Goal: Task Accomplishment & Management: Complete application form

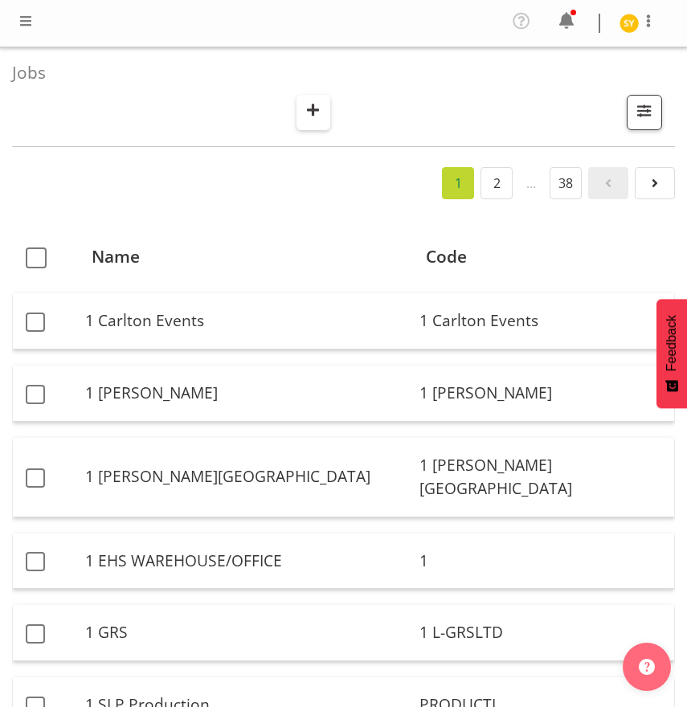
click at [328, 104] on button "button" at bounding box center [313, 112] width 34 height 35
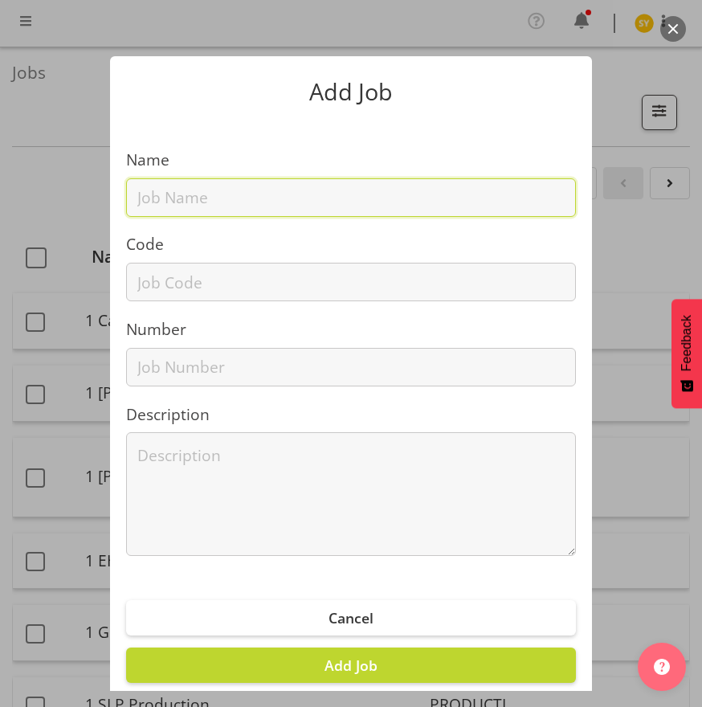
click at [210, 190] on input "text" at bounding box center [351, 197] width 450 height 39
paste input "3250911F"
type input "3250911F"
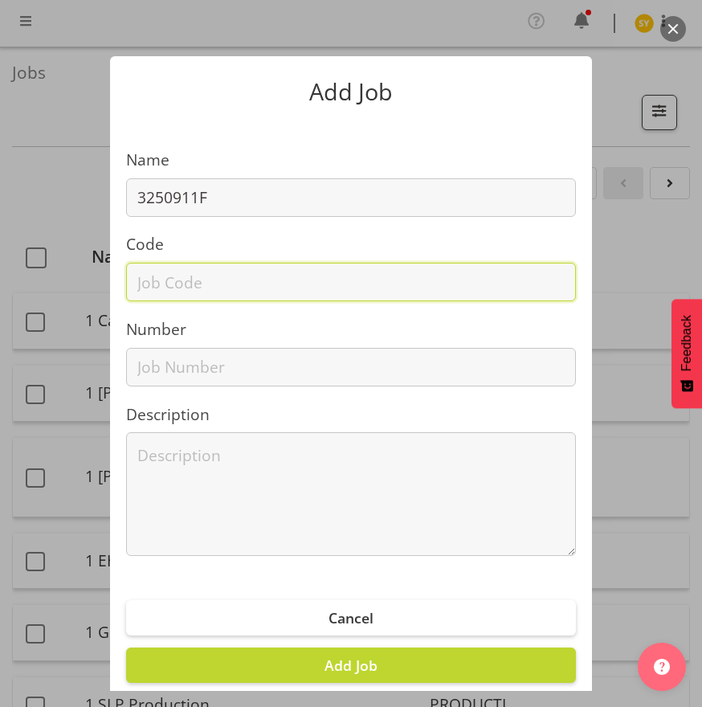
click at [179, 279] on input "text" at bounding box center [351, 282] width 450 height 39
paste input "3250911F"
type input "3250911F"
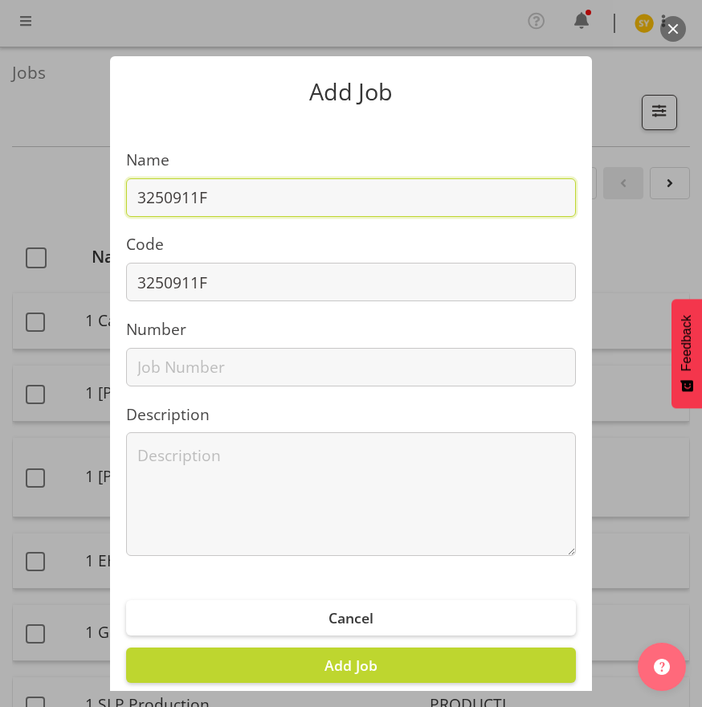
click at [255, 182] on input "3250911F" at bounding box center [351, 197] width 450 height 39
paste input "Water NZ 25 - Akvotek"
type input "3250911F - Water NZ 25 - Akvotek"
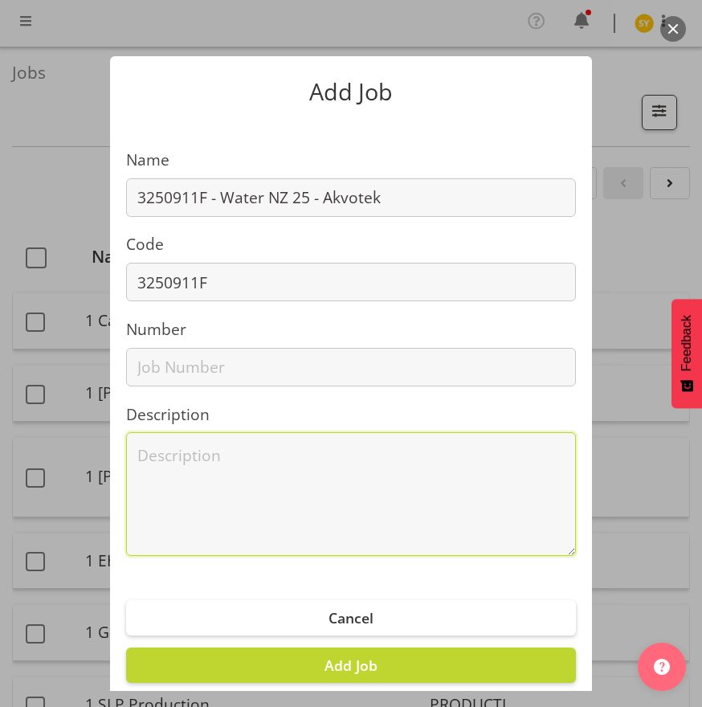
click at [328, 456] on textarea at bounding box center [351, 494] width 450 height 124
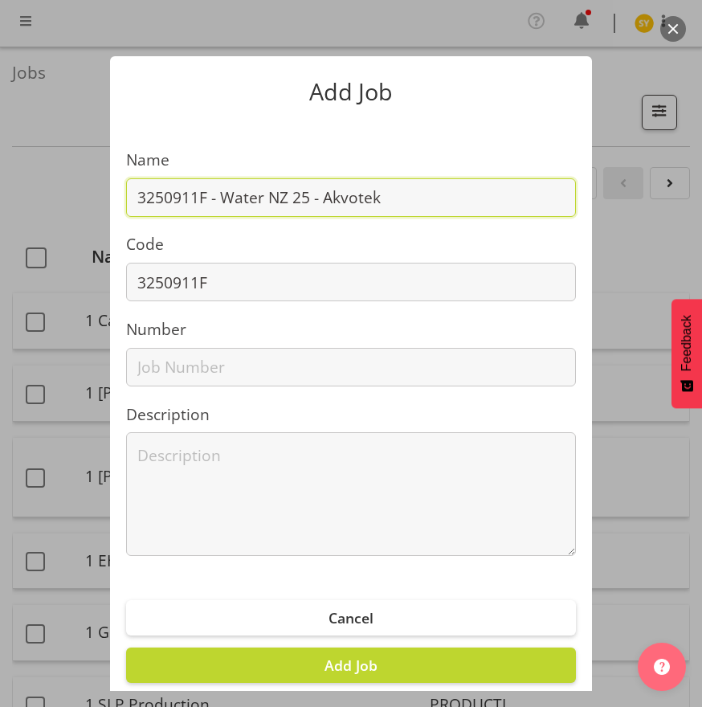
drag, startPoint x: 403, startPoint y: 203, endPoint x: 84, endPoint y: 238, distance: 321.5
click at [84, 238] on div "Add Job Name 3250911F - Water NZ 25 - Akvotek Code 3250911F Number Description …" at bounding box center [351, 353] width 702 height 675
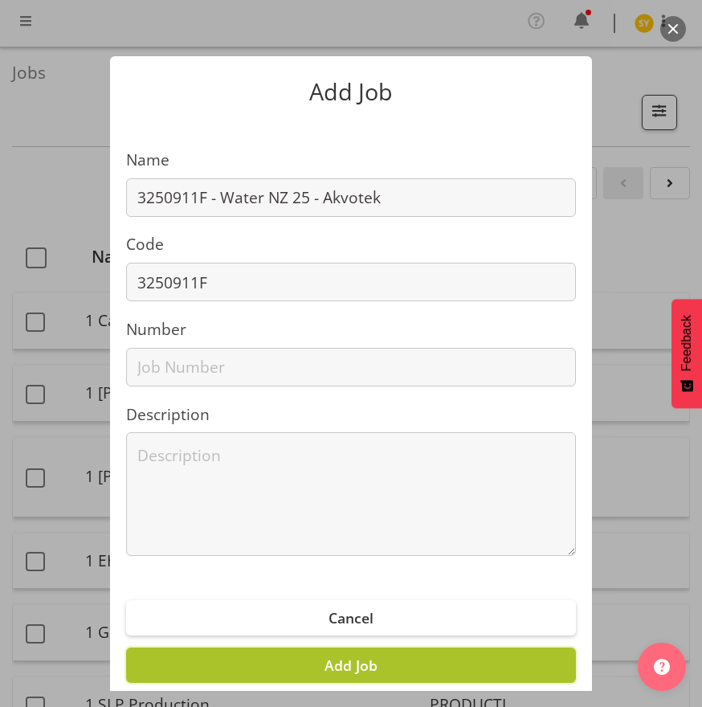
click at [324, 666] on span "Add Job" at bounding box center [350, 664] width 53 height 19
